Goal: Task Accomplishment & Management: Complete application form

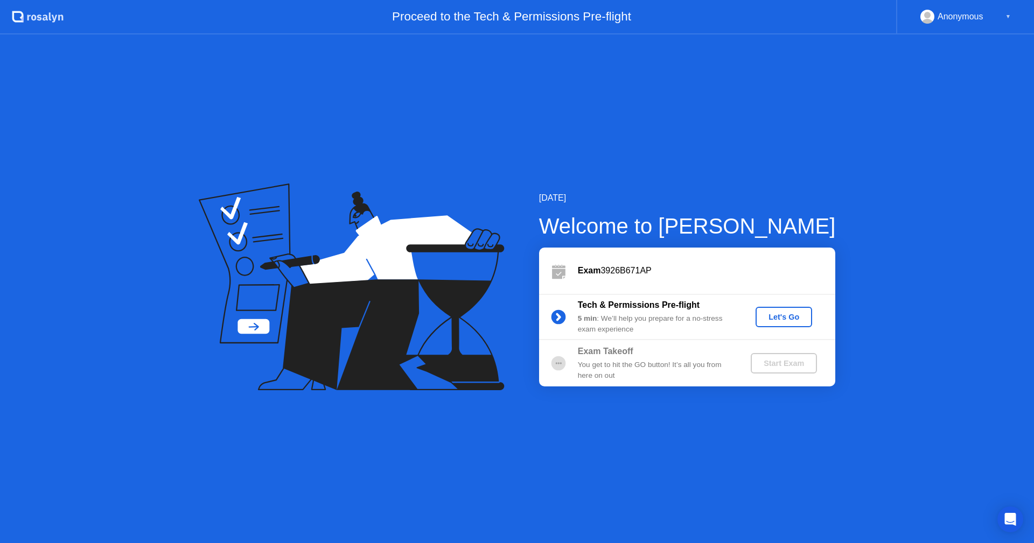
click at [795, 314] on div "Let's Go" at bounding box center [784, 317] width 48 height 9
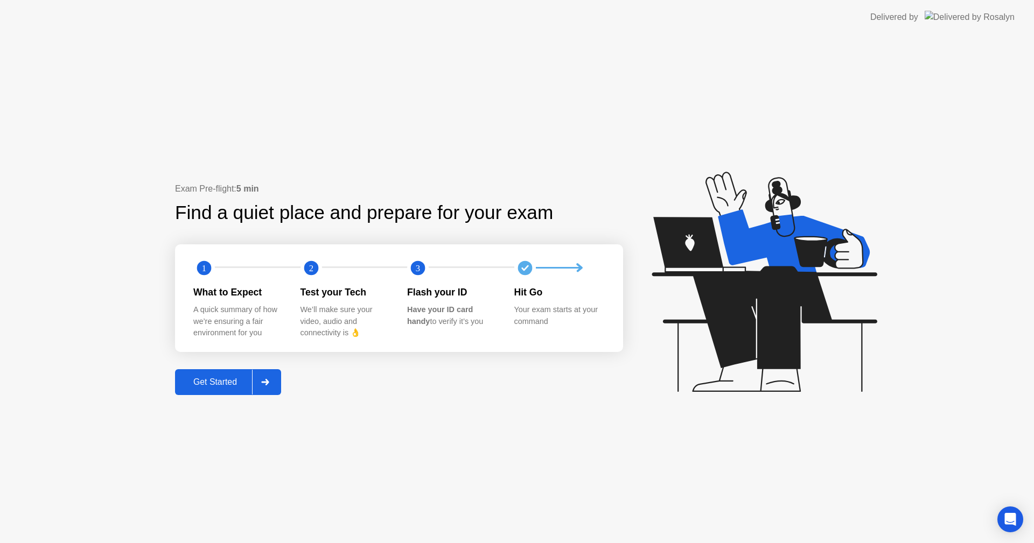
click at [243, 379] on div "Get Started" at bounding box center [215, 382] width 74 height 10
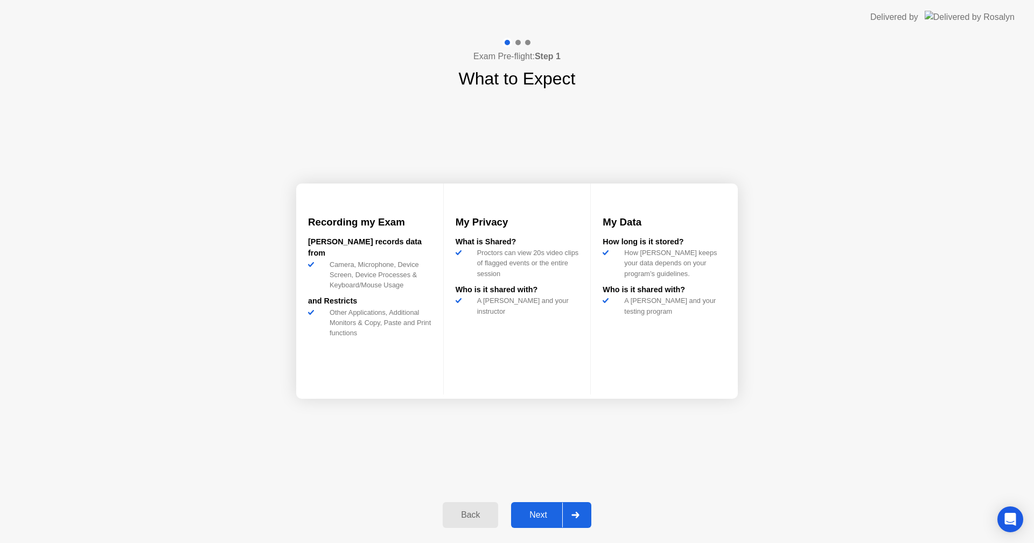
click at [548, 522] on button "Next" at bounding box center [551, 515] width 80 height 26
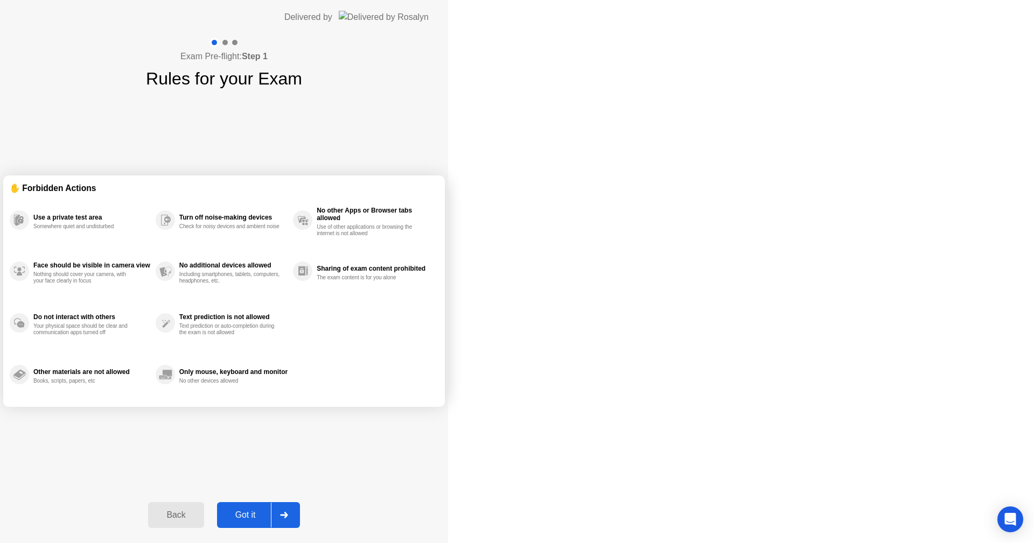
click at [288, 516] on icon at bounding box center [284, 515] width 8 height 6
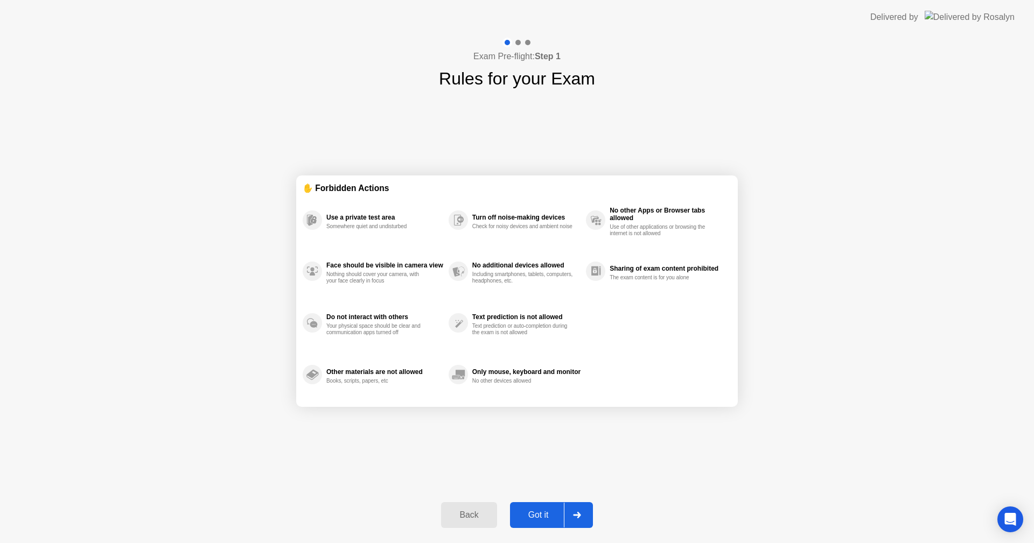
select select "**********"
select select "*******"
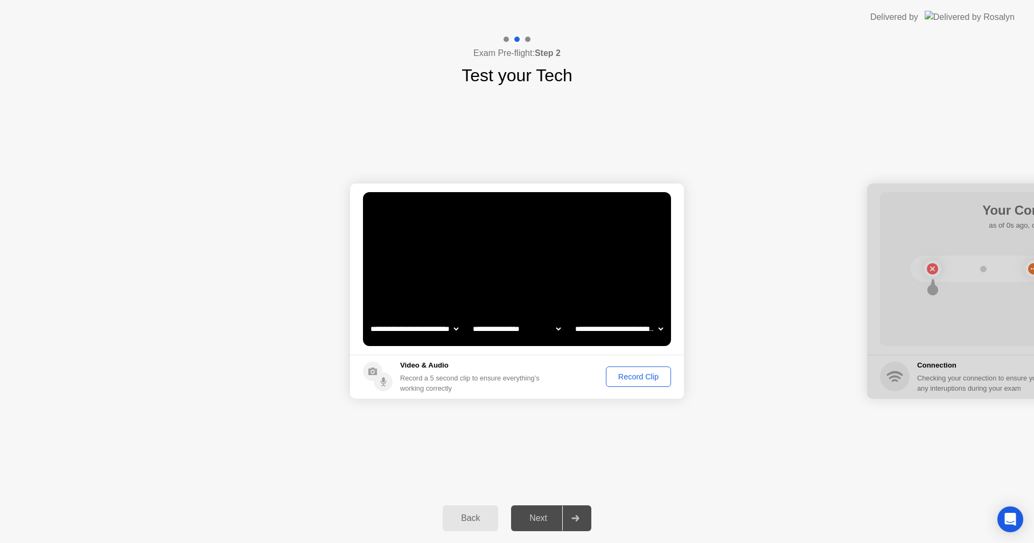
click at [622, 377] on div "Record Clip" at bounding box center [638, 377] width 58 height 9
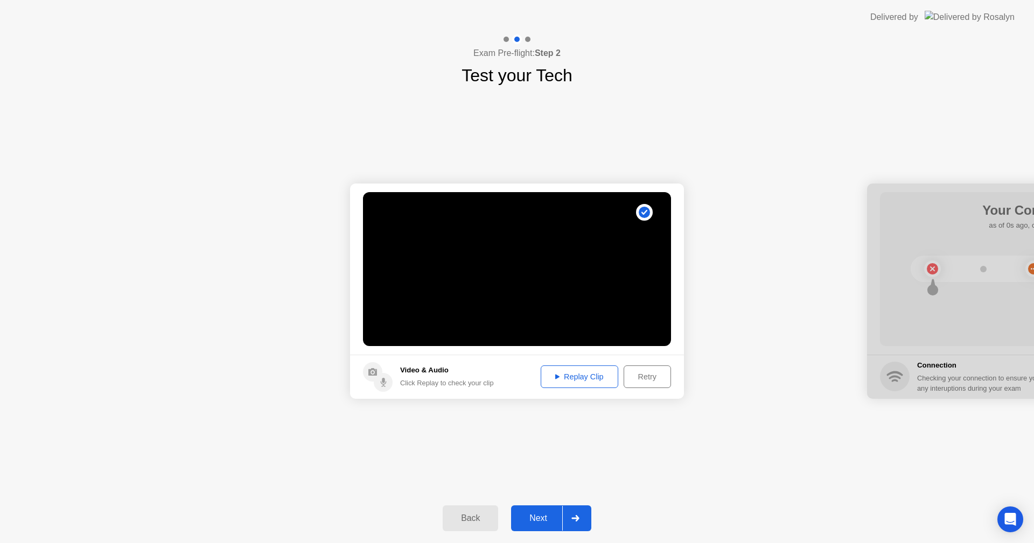
click at [592, 381] on div "Replay Clip" at bounding box center [579, 377] width 70 height 9
click at [538, 517] on div "Next" at bounding box center [538, 519] width 48 height 10
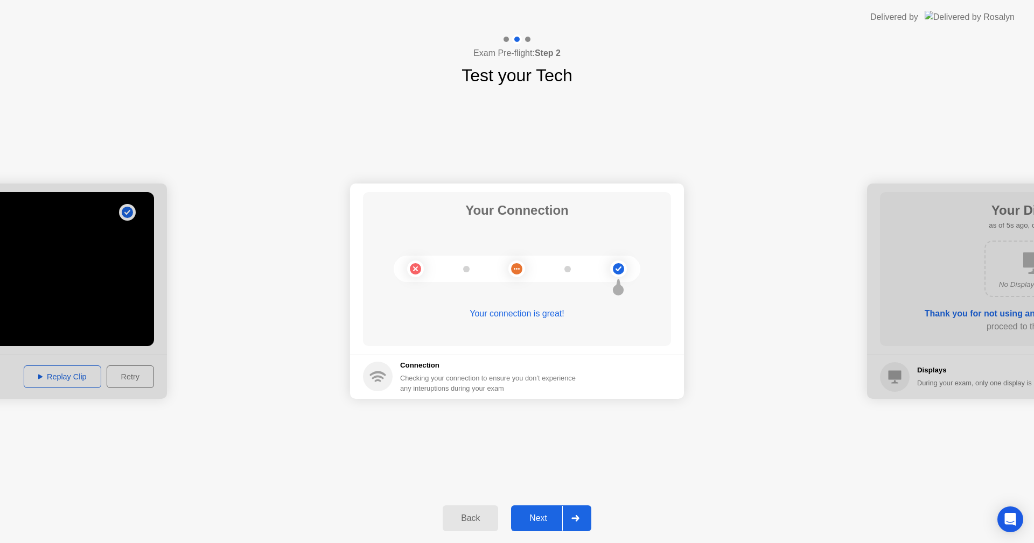
click at [538, 517] on div "Next" at bounding box center [538, 519] width 48 height 10
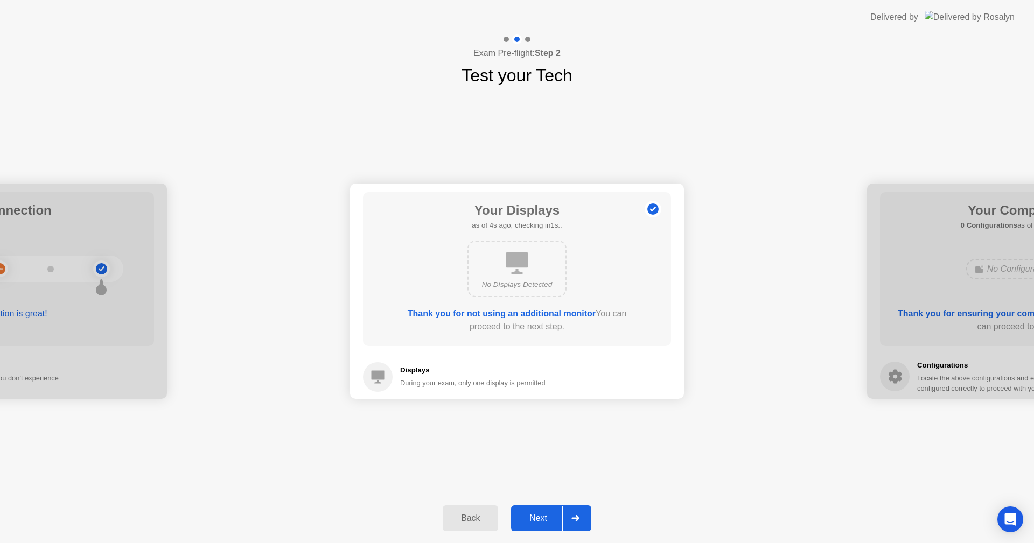
click at [538, 517] on div "Next" at bounding box center [538, 519] width 48 height 10
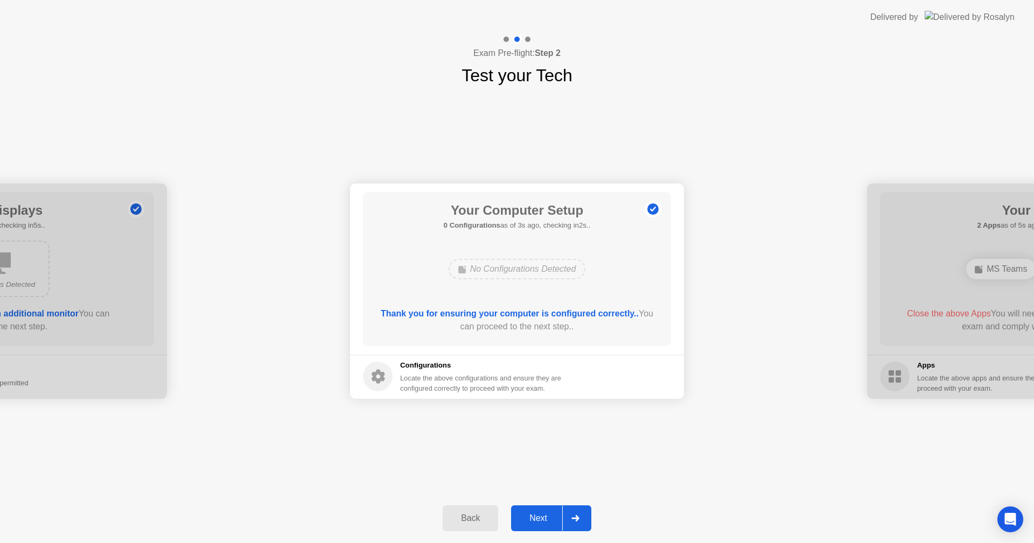
click at [541, 516] on div "Next" at bounding box center [538, 519] width 48 height 10
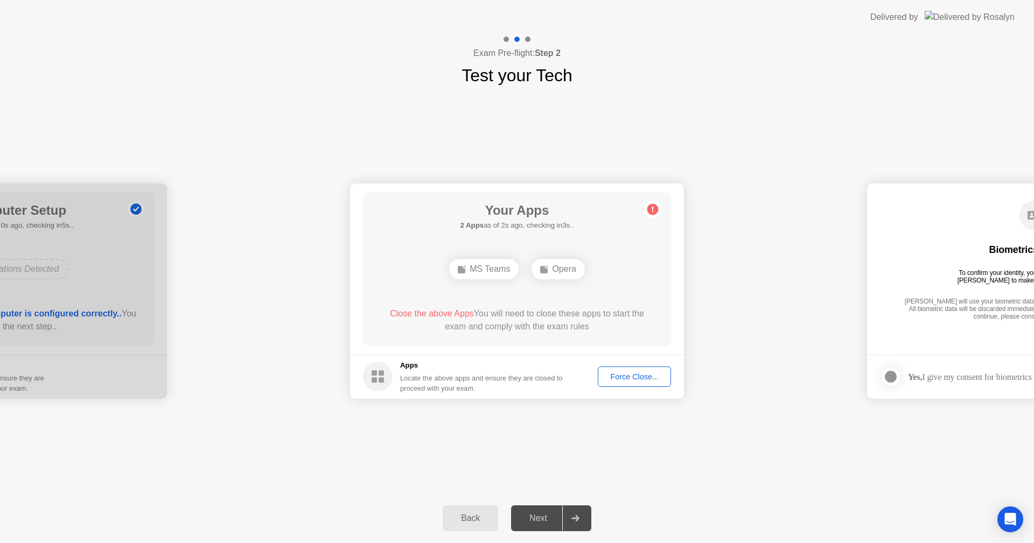
click at [627, 376] on div "Force Close..." at bounding box center [634, 377] width 66 height 9
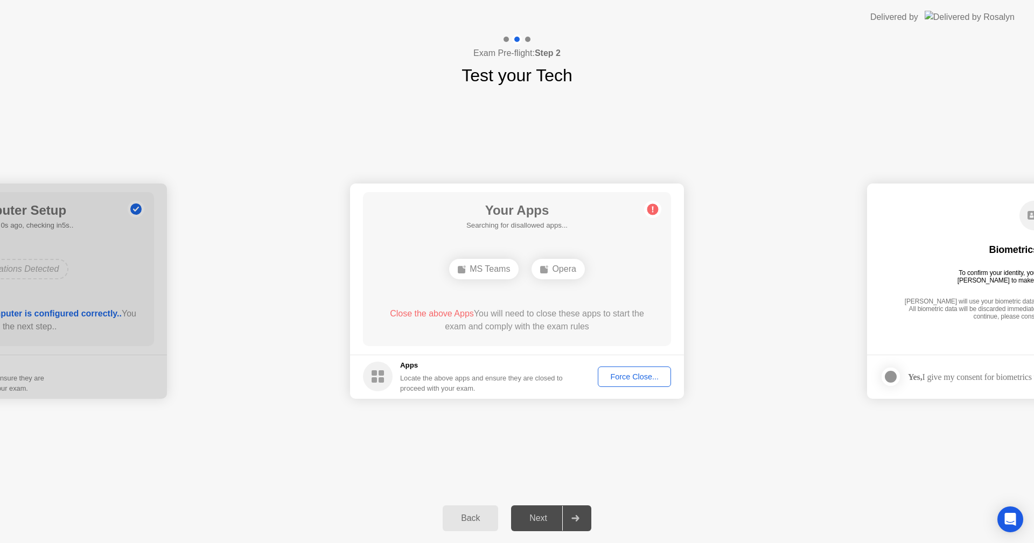
click at [646, 383] on button "Force Close..." at bounding box center [634, 377] width 73 height 20
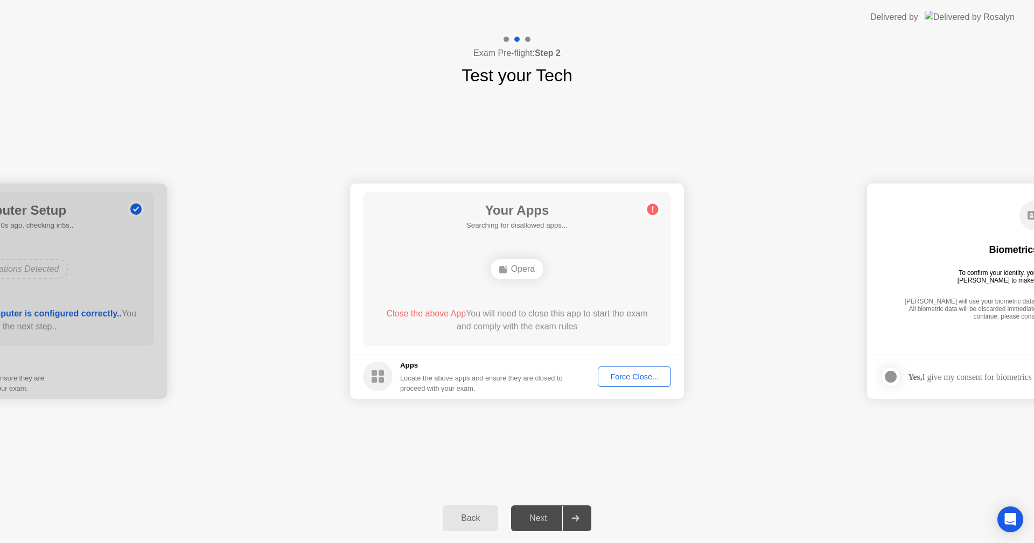
click at [630, 374] on div "Force Close..." at bounding box center [634, 377] width 66 height 9
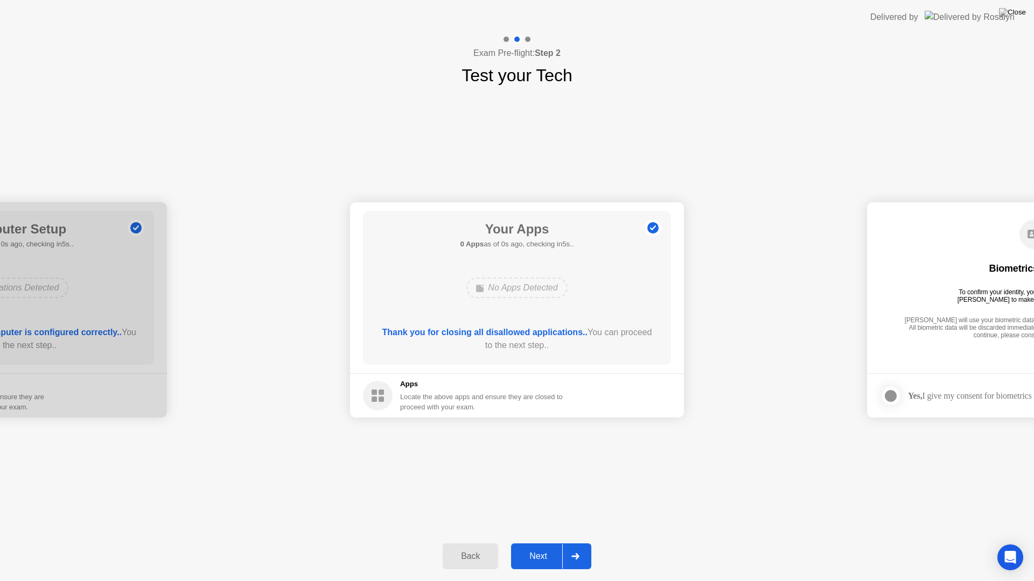
drag, startPoint x: 598, startPoint y: 539, endPoint x: 686, endPoint y: 564, distance: 91.6
click at [686, 543] on div "Back Next" at bounding box center [517, 557] width 1034 height 50
click at [555, 543] on div "Next" at bounding box center [538, 557] width 48 height 10
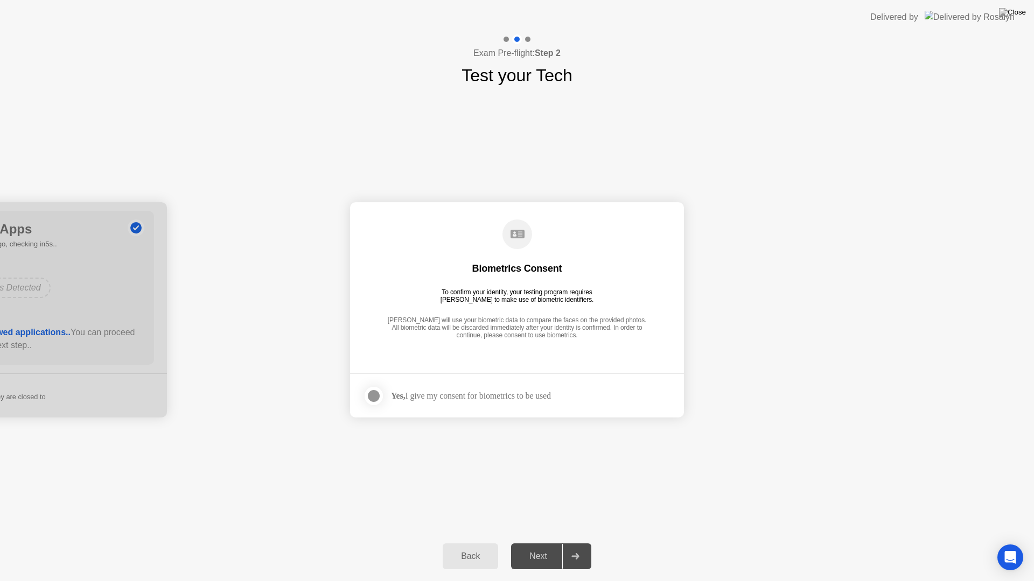
click at [555, 543] on div "Next" at bounding box center [538, 557] width 48 height 10
click at [378, 393] on div at bounding box center [373, 396] width 13 height 13
click at [533, 543] on div "Next" at bounding box center [538, 557] width 48 height 10
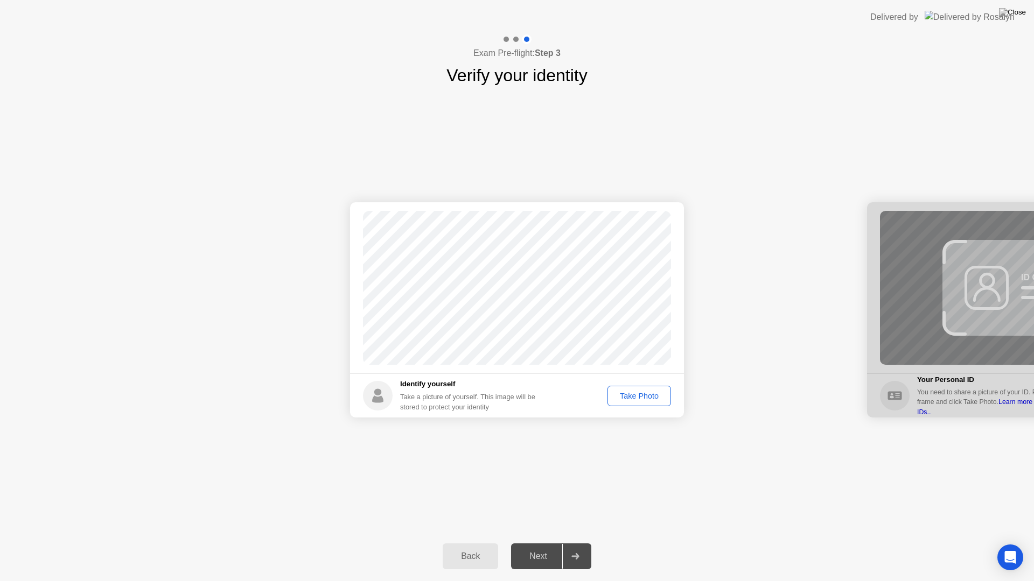
click at [661, 395] on div "Take Photo" at bounding box center [639, 396] width 56 height 9
click at [661, 395] on div "Retake" at bounding box center [646, 396] width 42 height 9
click at [661, 395] on div "Take Photo" at bounding box center [639, 396] width 56 height 9
click at [566, 543] on div at bounding box center [575, 556] width 26 height 25
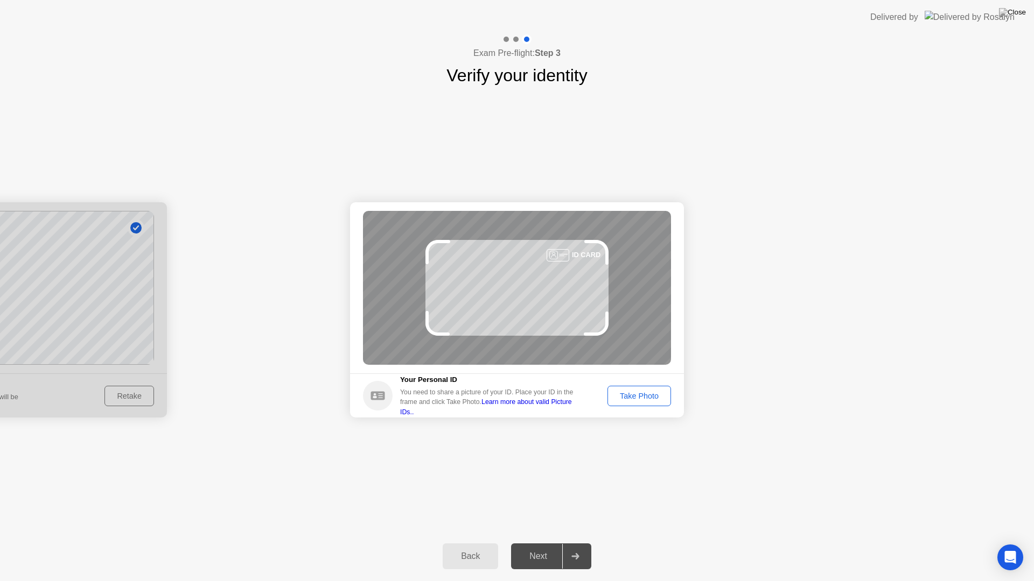
click at [461, 543] on button "Back" at bounding box center [470, 557] width 55 height 26
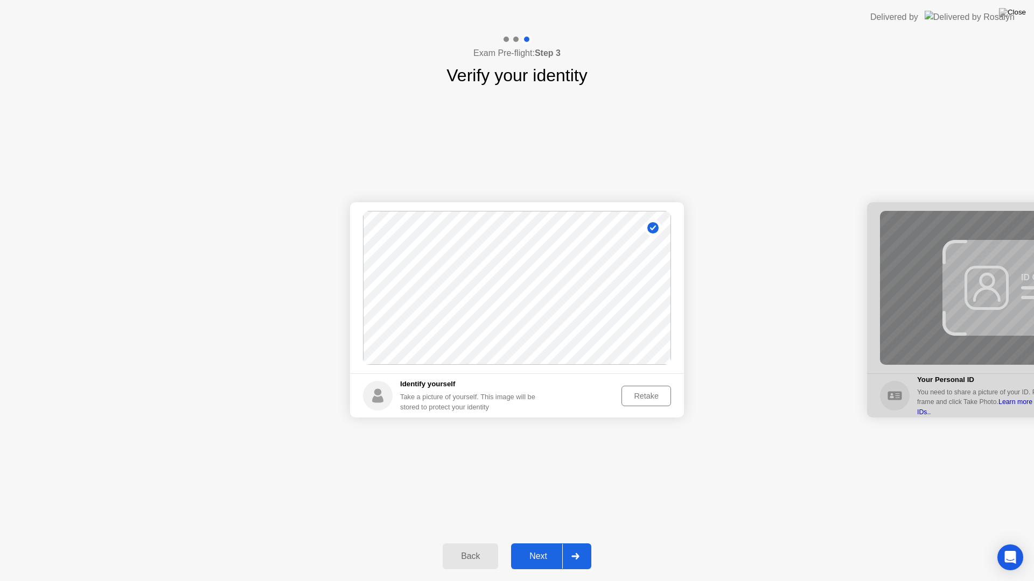
click at [461, 543] on button "Back" at bounding box center [470, 557] width 55 height 26
select select "**********"
select select "*******"
